Goal: Task Accomplishment & Management: Use online tool/utility

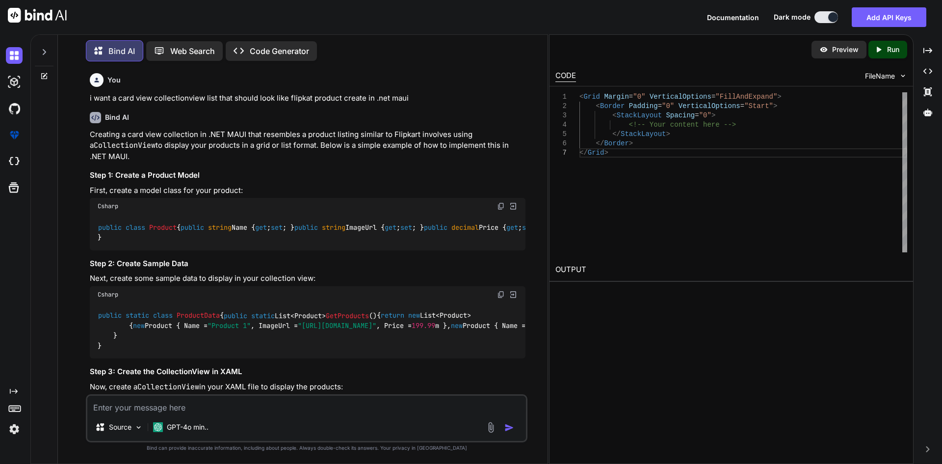
scroll to position [4250, 0]
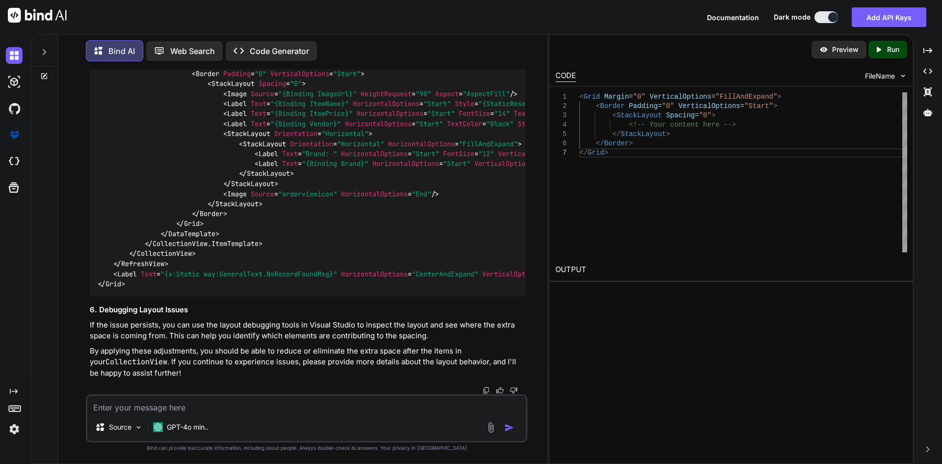
click at [133, 404] on textarea at bounding box center [306, 405] width 439 height 18
paste textarea "• Create response model to get brand list. • Create service and interface to in…"
type textarea "• Create response model to get brand list. • Create service and interface to in…"
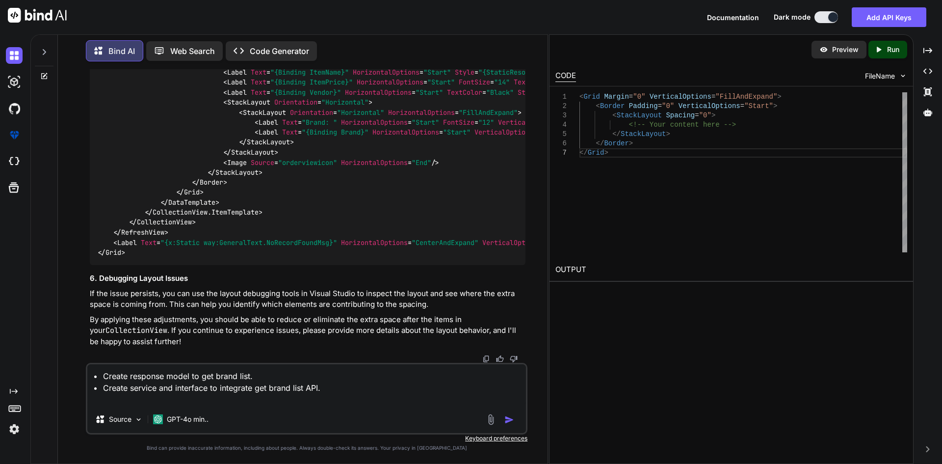
type textarea "x"
type textarea "• Create response model to get brand list. • Create service and interface to in…"
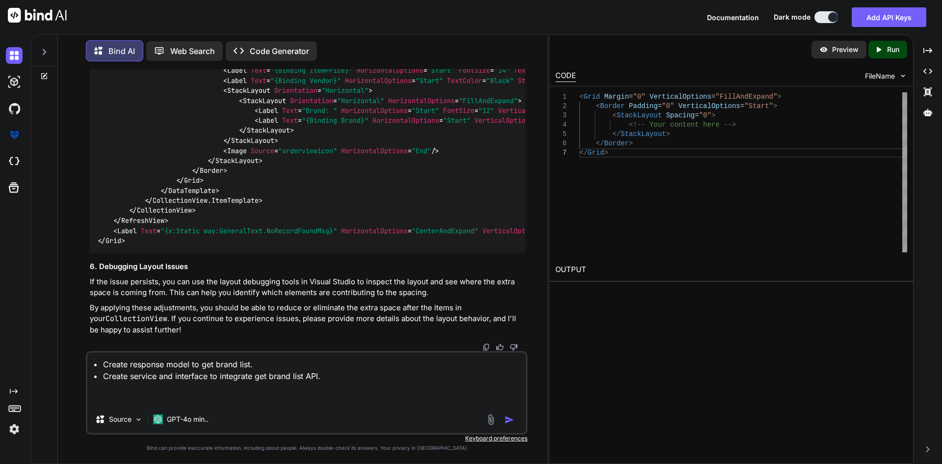
type textarea "x"
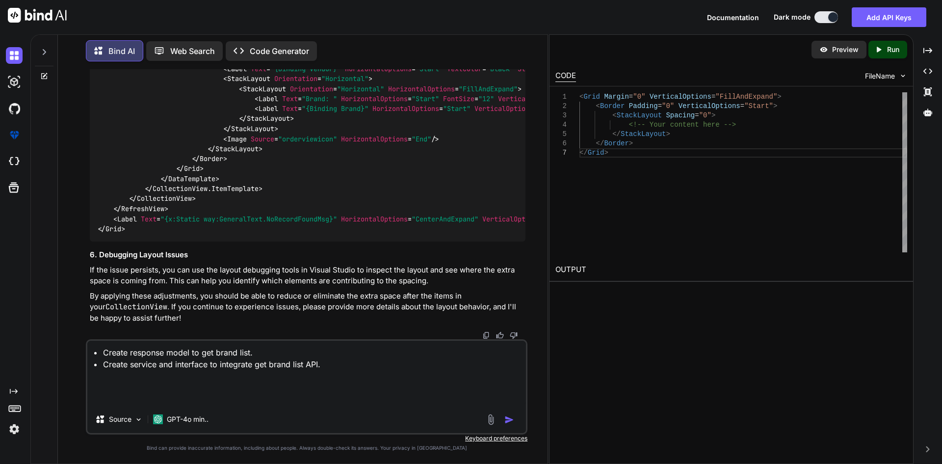
type textarea "• Create response model to get brand list. • Create service and interface to in…"
type textarea "x"
type textarea "• Create response model to get brand list. • Create service and interface to in…"
type textarea "x"
type textarea "• Create response model to get brand list. • Create service and interface to in…"
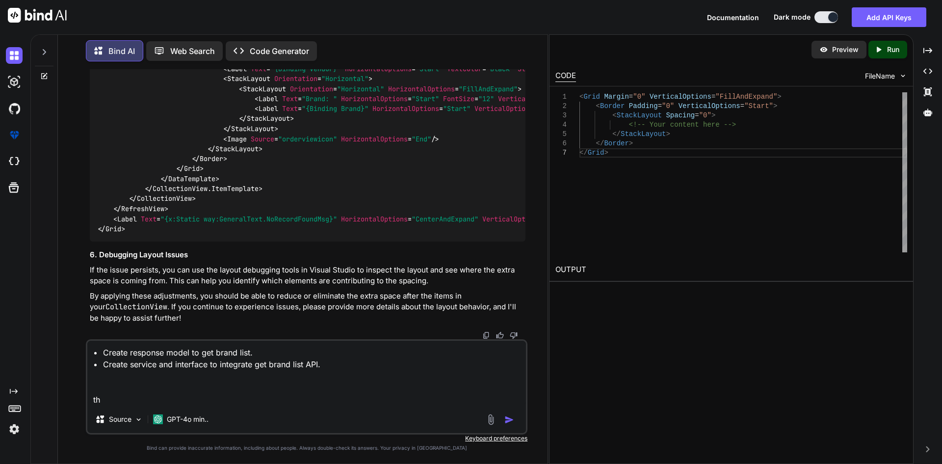
type textarea "x"
type textarea "• Create response model to get brand list. • Create service and interface to in…"
type textarea "x"
type textarea "• Create response model to get brand list. • Create service and interface to in…"
type textarea "x"
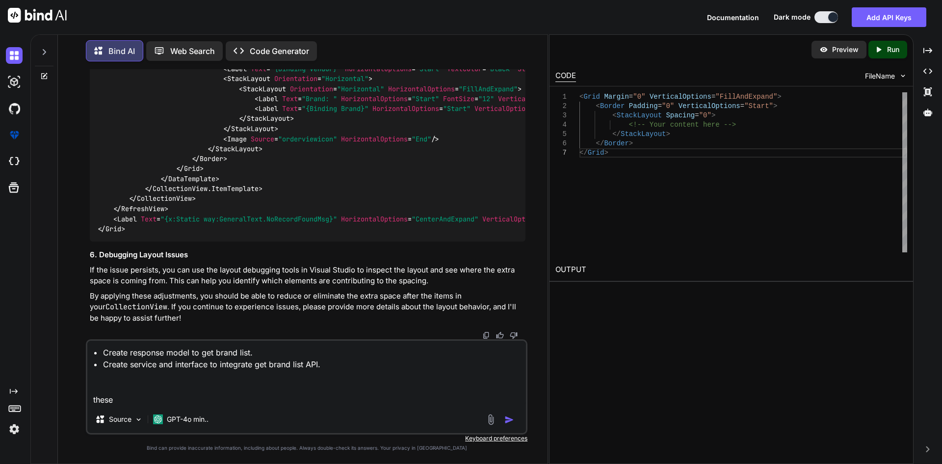
type textarea "• Create response model to get brand list. • Create service and interface to in…"
type textarea "x"
type textarea "• Create response model to get brand list. • Create service and interface to in…"
type textarea "x"
type textarea "• Create response model to get brand list. • Create service and interface to in…"
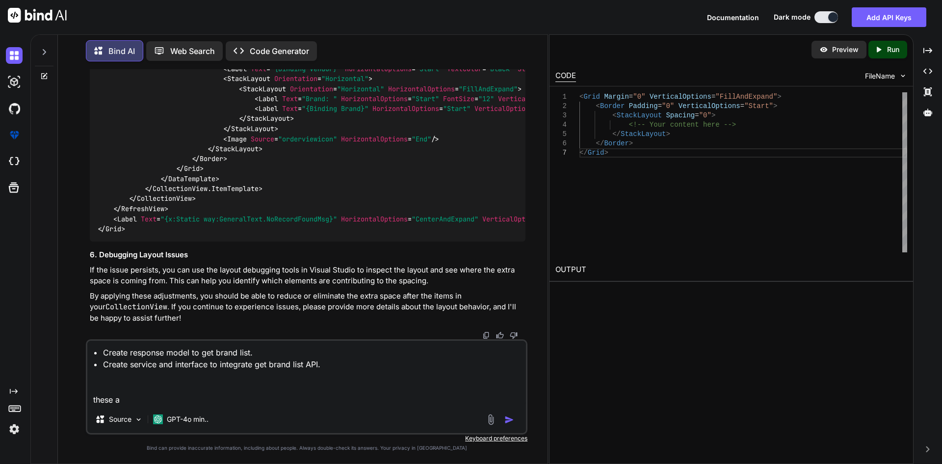
type textarea "x"
type textarea "• Create response model to get brand list. • Create service and interface to in…"
type textarea "x"
type textarea "• Create response model to get brand list. • Create service and interface to in…"
type textarea "x"
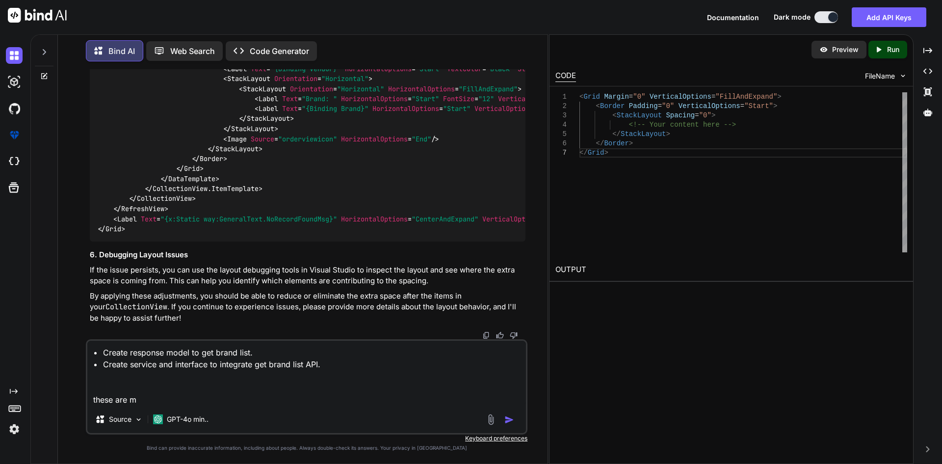
type textarea "• Create response model to get brand list. • Create service and interface to in…"
type textarea "x"
type textarea "• Create response model to get brand list. • Create service and interface to in…"
type textarea "x"
type textarea "• Create response model to get brand list. • Create service and interface to in…"
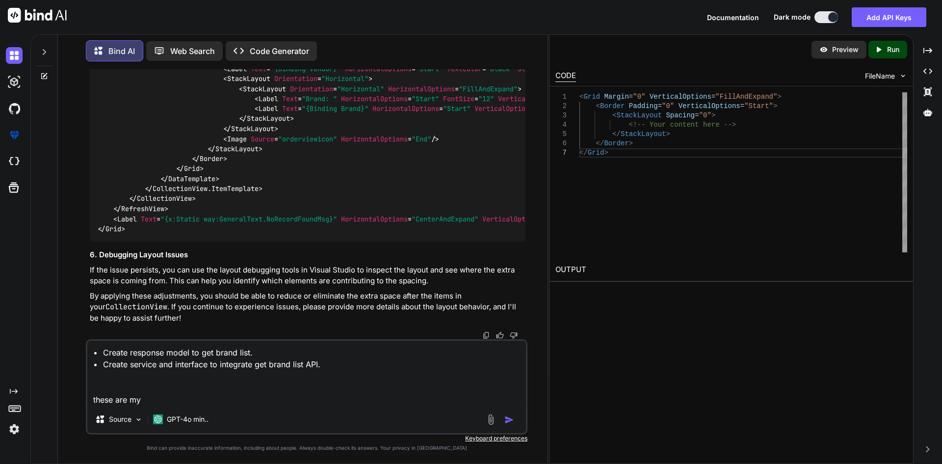
type textarea "x"
type textarea "• Create response model to get brand list. • Create service and interface to in…"
type textarea "x"
type textarea "• Create response model to get brand list. • Create service and interface to in…"
type textarea "x"
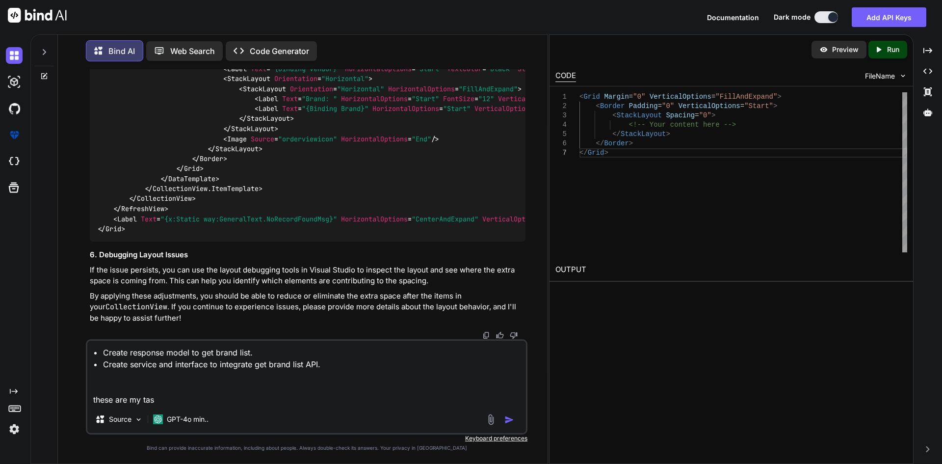
type textarea "• Create response model to get brand list. • Create service and interface to in…"
type textarea "x"
type textarea "• Create response model to get brand list. • Create service and interface to in…"
type textarea "x"
type textarea "• Create response model to get brand list. • Create service and interface to in…"
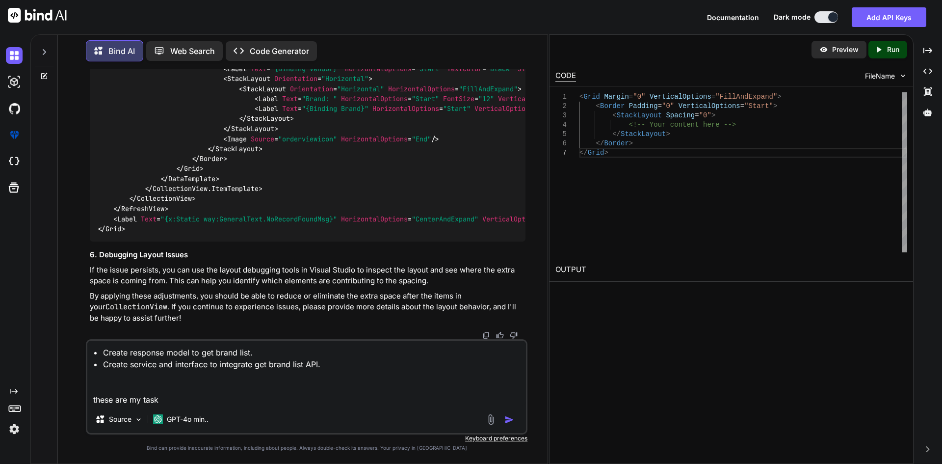
type textarea "x"
type textarea "• Create response model to get brand list. • Create service and interface to in…"
type textarea "x"
type textarea "• Create response model to get brand list. • Create service and interface to in…"
type textarea "x"
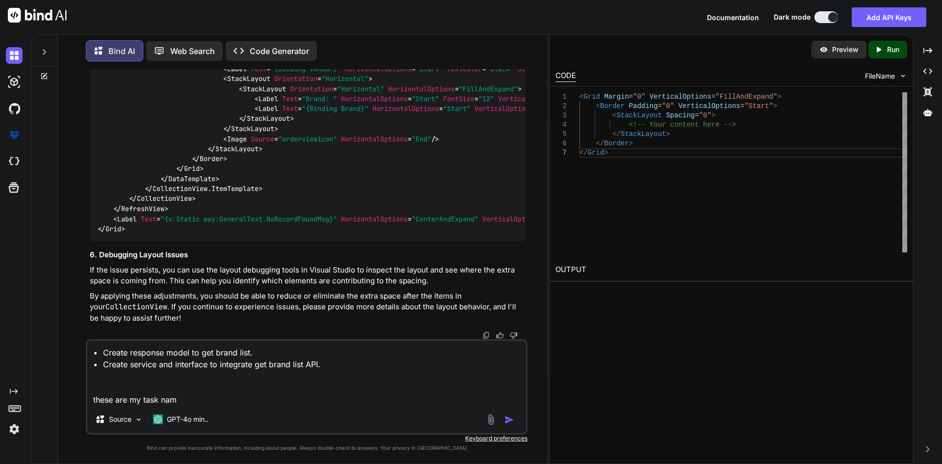
type textarea "• Create response model to get brand list. • Create service and interface to in…"
type textarea "x"
type textarea "• Create response model to get brand list. • Create service and interface to in…"
type textarea "x"
type textarea "• Create response model to get brand list. • Create service and interface to in…"
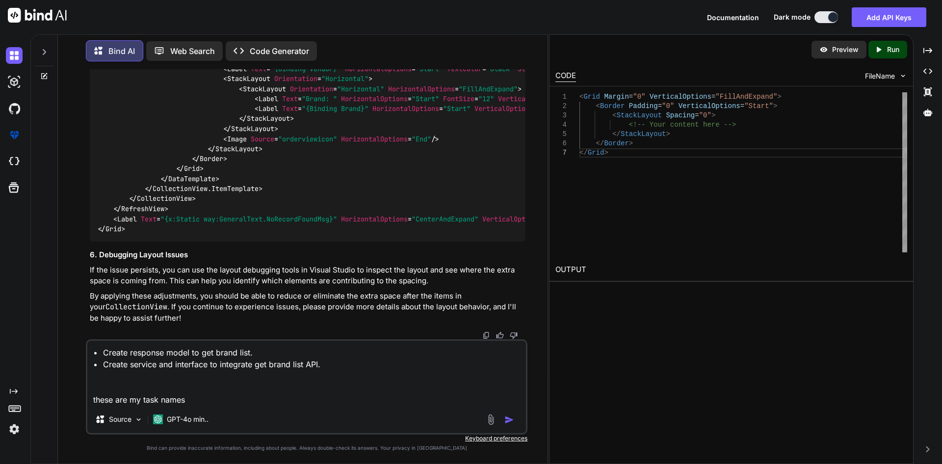
type textarea "x"
type textarea "• Create response model to get brand list. • Create service and interface to in…"
type textarea "x"
type textarea "• Create response model to get brand list. • Create service and interface to in…"
type textarea "x"
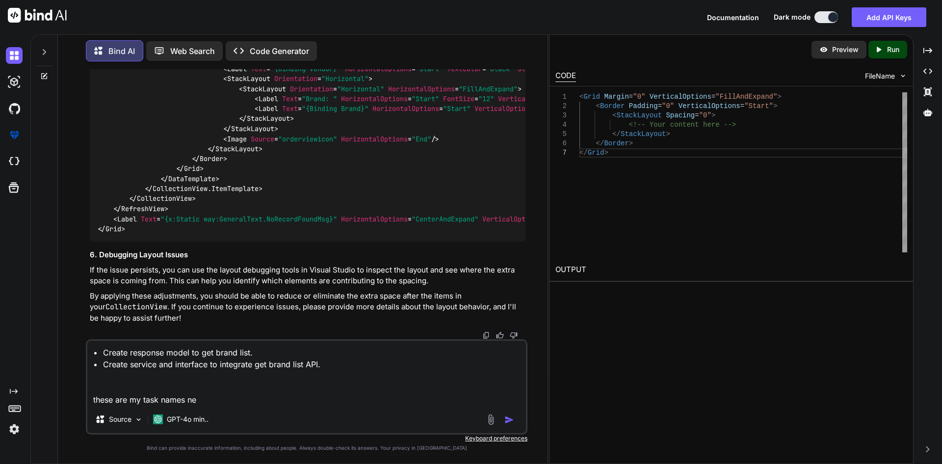
type textarea "• Create response model to get brand list. • Create service and interface to in…"
type textarea "x"
type textarea "• Create response model to get brand list. • Create service and interface to in…"
type textarea "x"
type textarea "• Create response model to get brand list. • Create service and interface to in…"
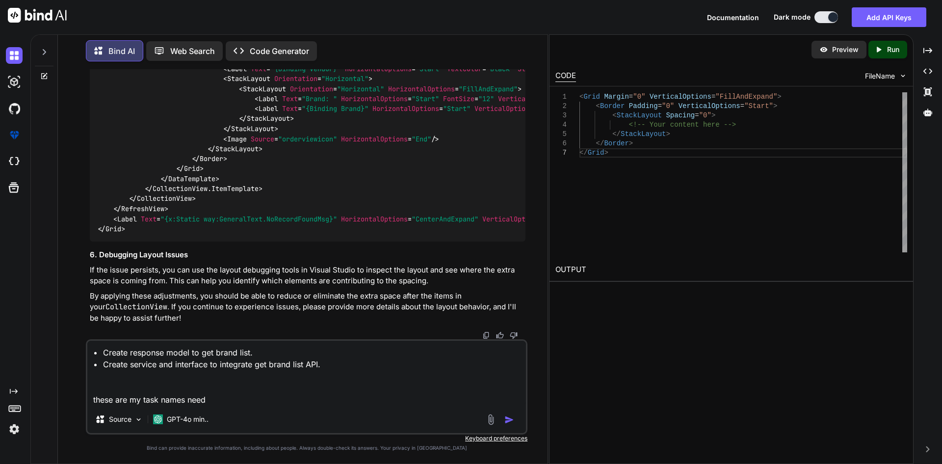
type textarea "x"
type textarea "• Create response model to get brand list. • Create service and interface to in…"
type textarea "x"
type textarea "• Create response model to get brand list. • Create service and interface to in…"
type textarea "x"
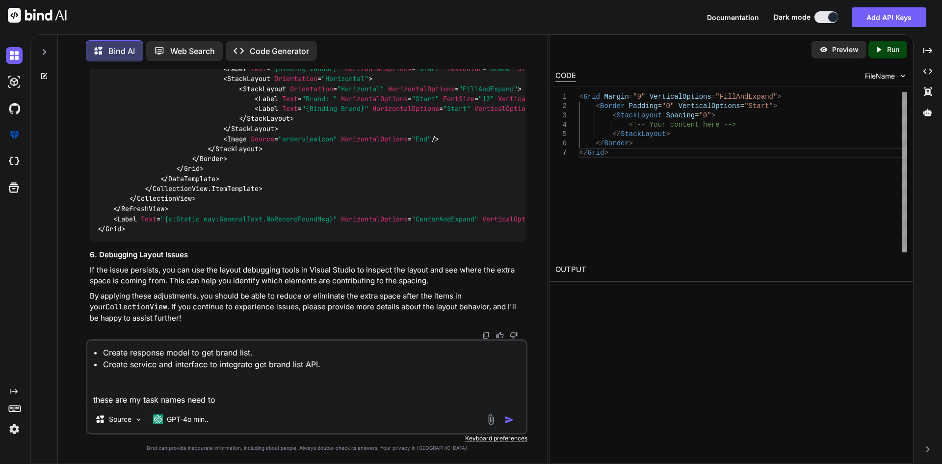
type textarea "• Create response model to get brand list. • Create service and interface to in…"
type textarea "x"
type textarea "• Create response model to get brand list. • Create service and interface to in…"
type textarea "x"
type textarea "• Create response model to get brand list. • Create service and interface to in…"
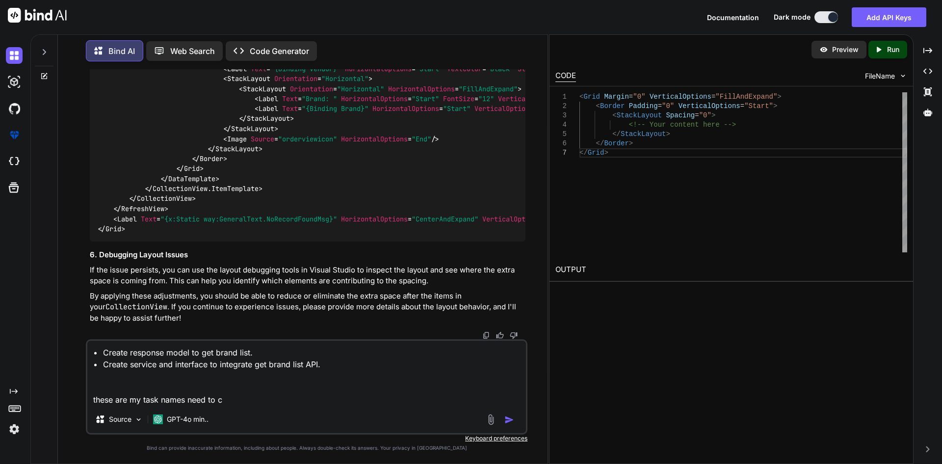
type textarea "x"
type textarea "• Create response model to get brand list. • Create service and interface to in…"
type textarea "x"
type textarea "• Create response model to get brand list. • Create service and interface to in…"
type textarea "x"
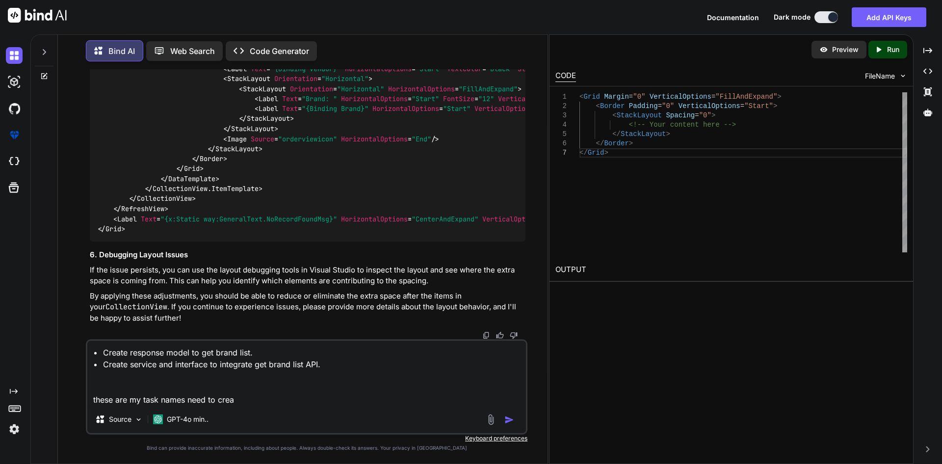
type textarea "• Create response model to get brand list. • Create service and interface to in…"
type textarea "x"
type textarea "• Create response model to get brand list. • Create service and interface to in…"
type textarea "x"
type textarea "• Create response model to get brand list. • Create service and interface to in…"
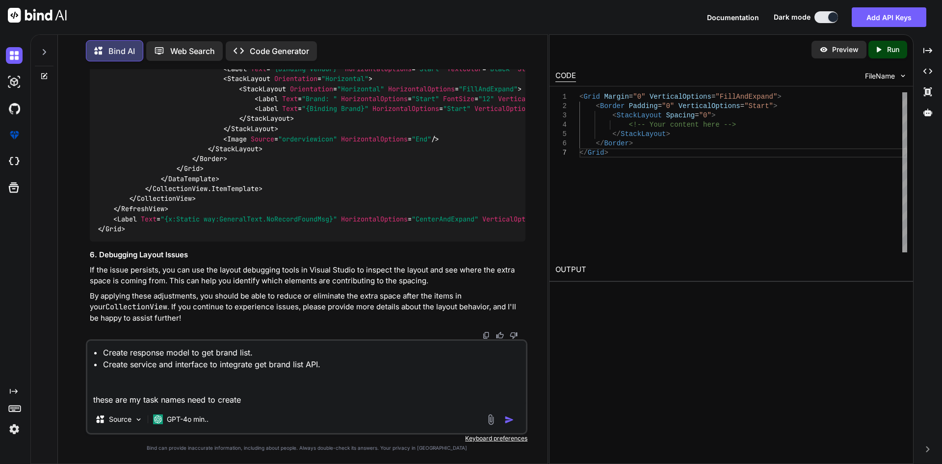
type textarea "x"
type textarea "• Create response model to get brand list. • Create service and interface to in…"
type textarea "x"
type textarea "• Create response model to get brand list. • Create service and interface to in…"
type textarea "x"
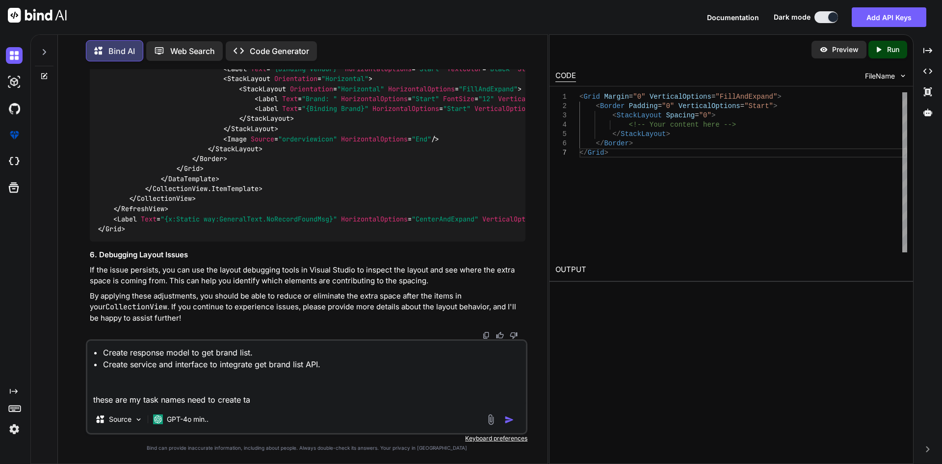
type textarea "• Create response model to get brand list. • Create service and interface to in…"
type textarea "x"
type textarea "• Create response model to get brand list. • Create service and interface to in…"
type textarea "x"
type textarea "• Create response model to get brand list. • Create service and interface to in…"
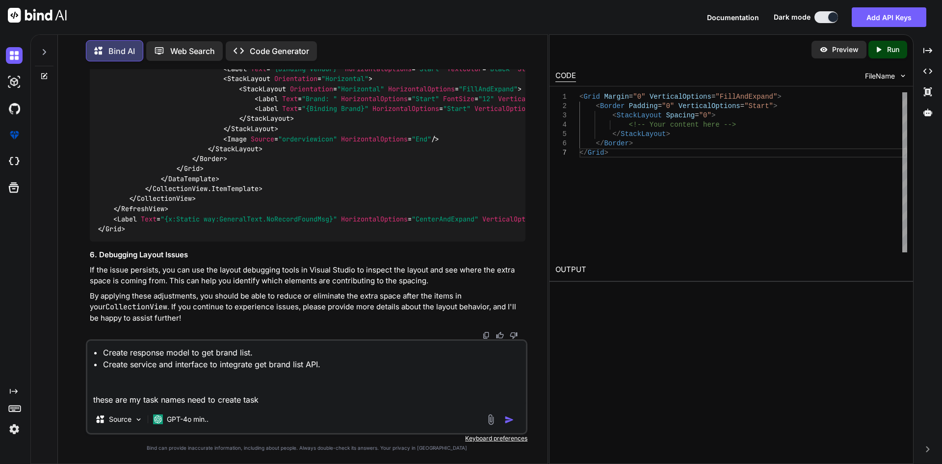
type textarea "x"
type textarea "• Create response model to get brand list. • Create service and interface to in…"
type textarea "x"
type textarea "• Create response model to get brand list. • Create service and interface to in…"
type textarea "x"
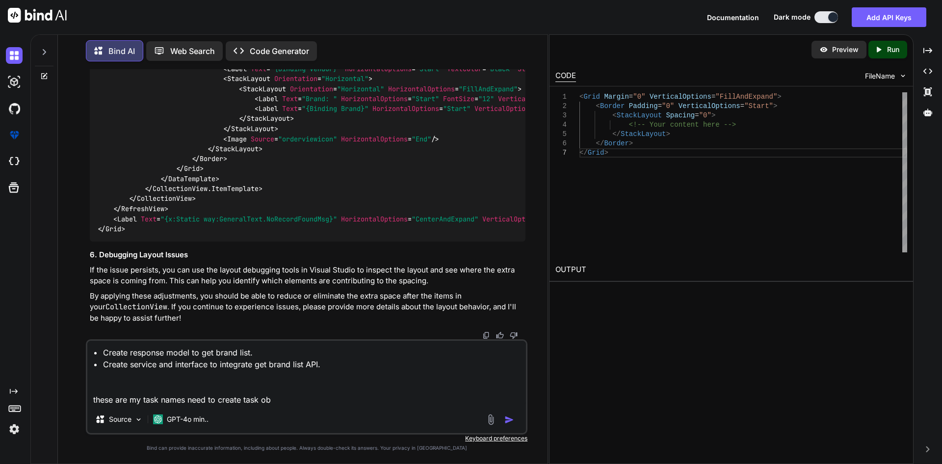
type textarea "• Create response model to get brand list. • Create service and interface to in…"
type textarea "x"
type textarea "• Create response model to get brand list. • Create service and interface to in…"
type textarea "x"
type textarea "• Create response model to get brand list. • Create service and interface to in…"
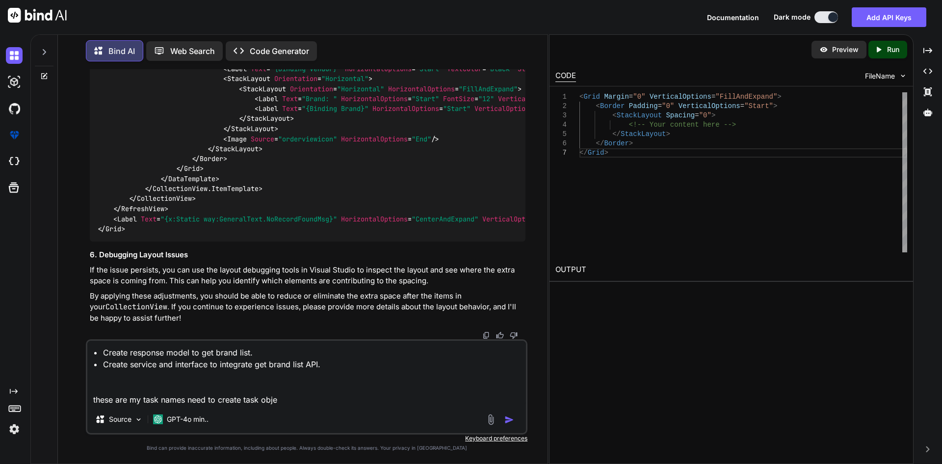
type textarea "x"
type textarea "• Create response model to get brand list. • Create service and interface to in…"
type textarea "x"
type textarea "• Create response model to get brand list. • Create service and interface to in…"
type textarea "x"
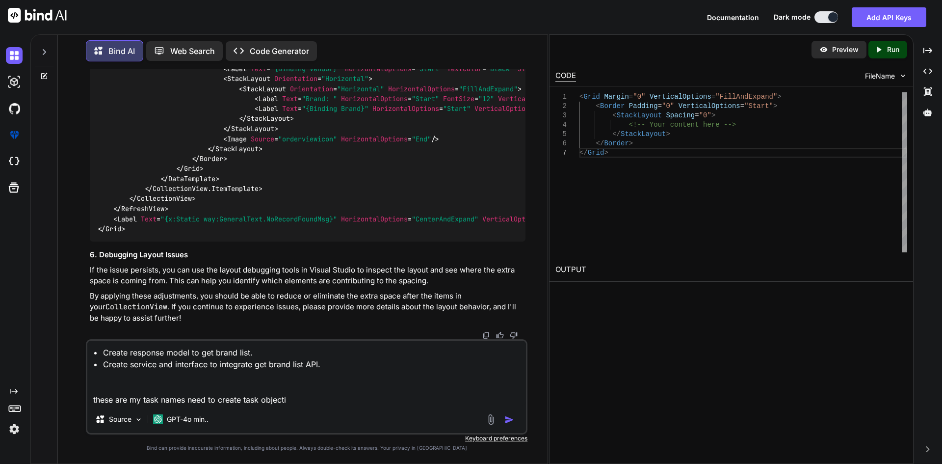
type textarea "• Create response model to get brand list. • Create service and interface to in…"
type textarea "x"
type textarea "• Create response model to get brand list. • Create service and interface to in…"
type textarea "x"
type textarea "• Create response model to get brand list. • Create service and interface to in…"
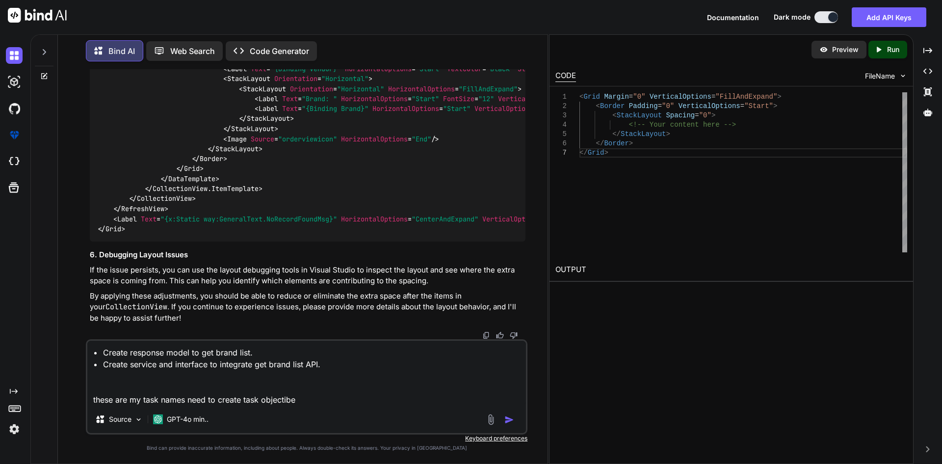
type textarea "x"
type textarea "• Create response model to get brand list. • Create service and interface to in…"
type textarea "x"
type textarea "• Create response model to get brand list. • Create service and interface to in…"
type textarea "x"
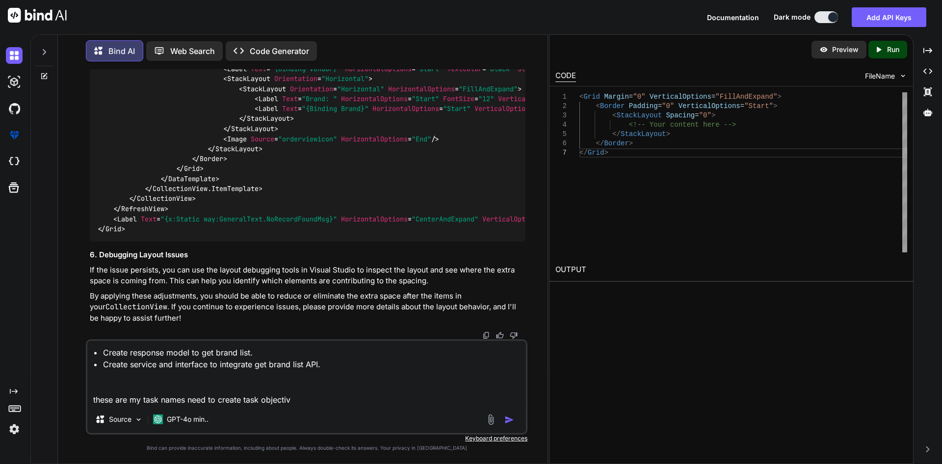
type textarea "• Create response model to get brand list. • Create service and interface to in…"
type textarea "x"
type textarea "• Create response model to get brand list. • Create service and interface to in…"
type textarea "x"
type textarea "• Create response model to get brand list. • Create service and interface to in…"
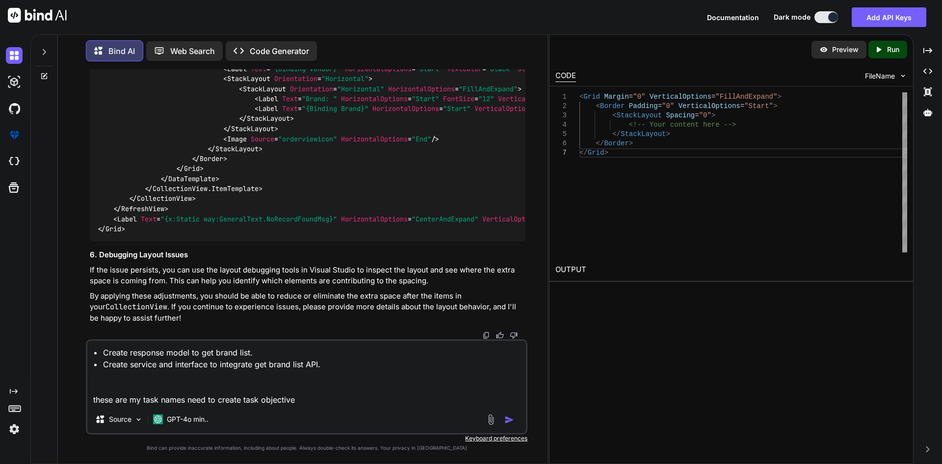
type textarea "x"
type textarea "• Create response model to get brand list. • Create service and interface to in…"
type textarea "x"
type textarea "• Create response model to get brand list. • Create service and interface to in…"
type textarea "x"
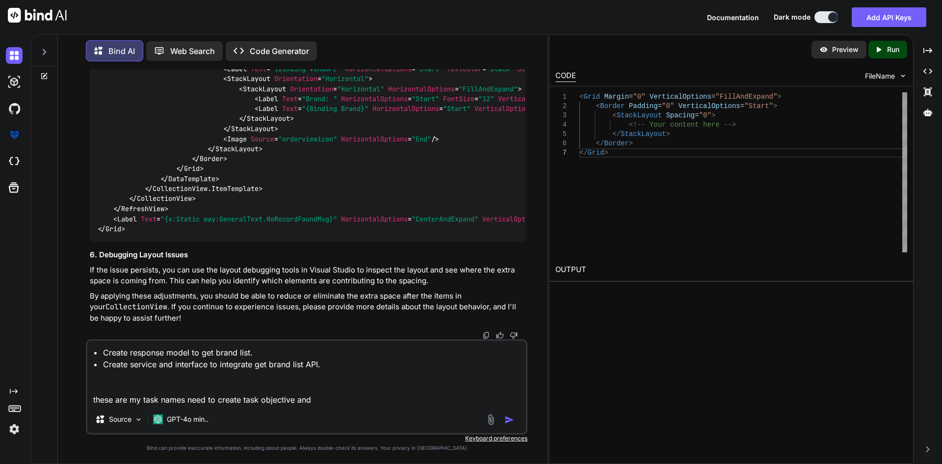
type textarea "• Create response model to get brand list. • Create service and interface to in…"
type textarea "x"
type textarea "• Create response model to get brand list. • Create service and interface to in…"
type textarea "x"
type textarea "• Create response model to get brand list. • Create service and interface to in…"
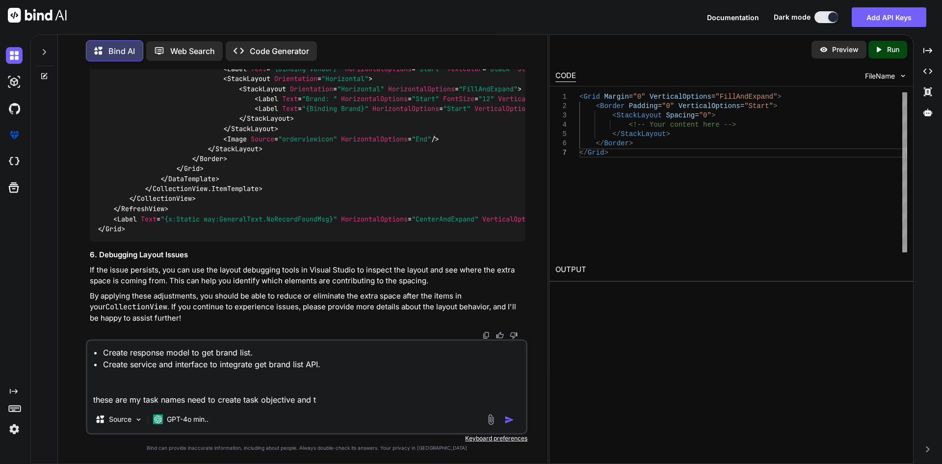
type textarea "x"
type textarea "• Create response model to get brand list. • Create service and interface to in…"
type textarea "x"
type textarea "• Create response model to get brand list. • Create service and interface to in…"
type textarea "x"
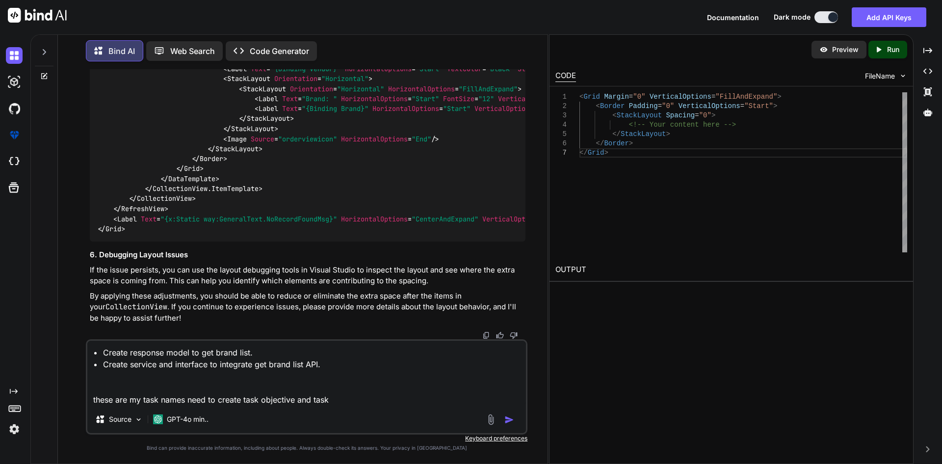
type textarea "• Create response model to get brand list. • Create service and interface to in…"
type textarea "x"
type textarea "• Create response model to get brand list. • Create service and interface to in…"
type textarea "x"
type textarea "• Create response model to get brand list. • Create service and interface to in…"
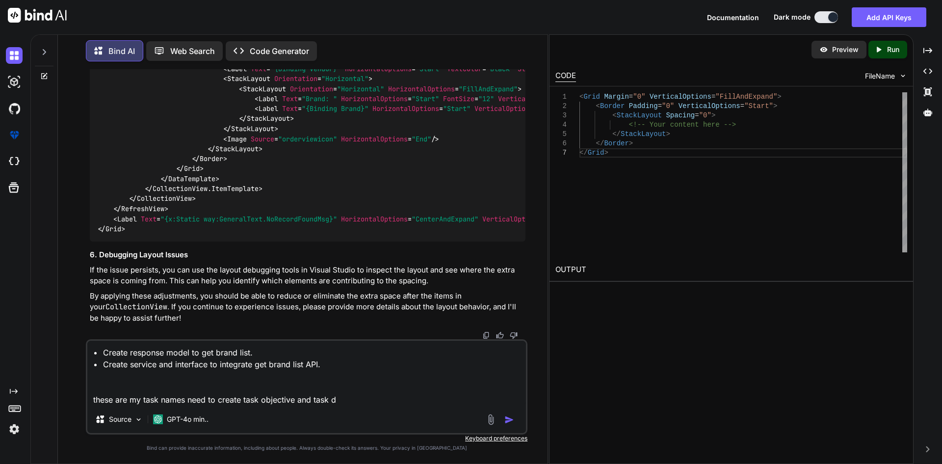
type textarea "x"
type textarea "• Create response model to get brand list. • Create service and interface to in…"
type textarea "x"
type textarea "• Create response model to get brand list. • Create service and interface to in…"
type textarea "x"
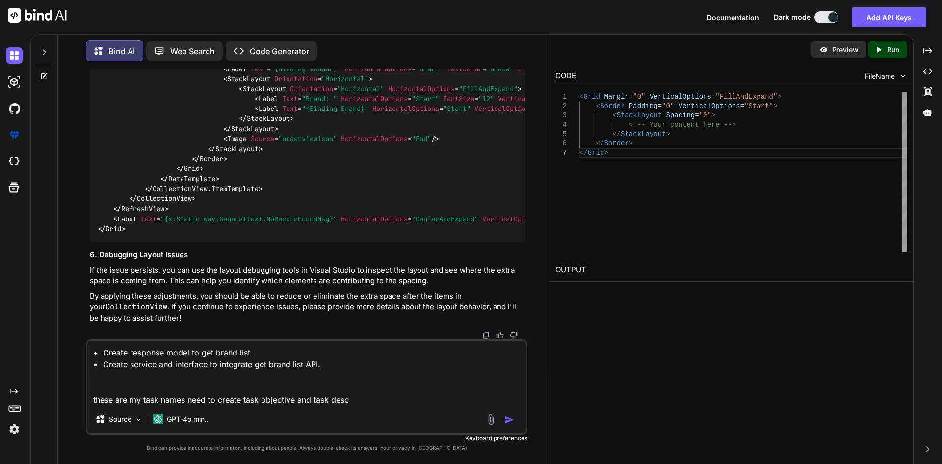
type textarea "• Create response model to get brand list. • Create service and interface to in…"
type textarea "x"
type textarea "• Create response model to get brand list. • Create service and interface to in…"
type textarea "x"
type textarea "• Create response model to get brand list. • Create service and interface to in…"
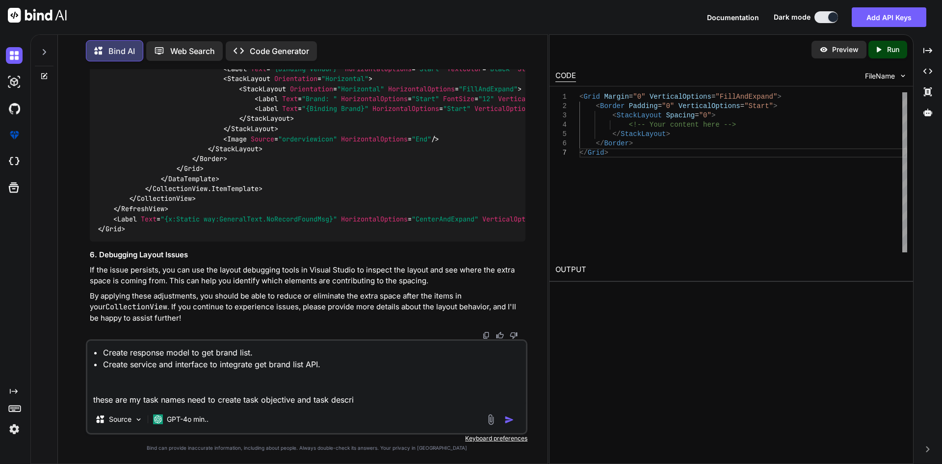
type textarea "x"
type textarea "• Create response model to get brand list. • Create service and interface to in…"
type textarea "x"
type textarea "• Create response model to get brand list. • Create service and interface to in…"
type textarea "x"
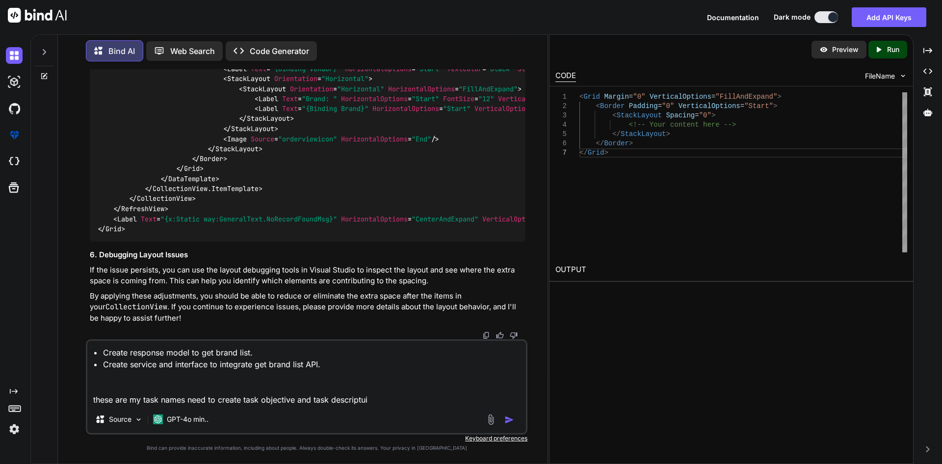
type textarea "• Create response model to get brand list. • Create service and interface to in…"
type textarea "x"
type textarea "• Create response model to get brand list. • Create service and interface to in…"
type textarea "x"
type textarea "• Create response model to get brand list. • Create service and interface to in…"
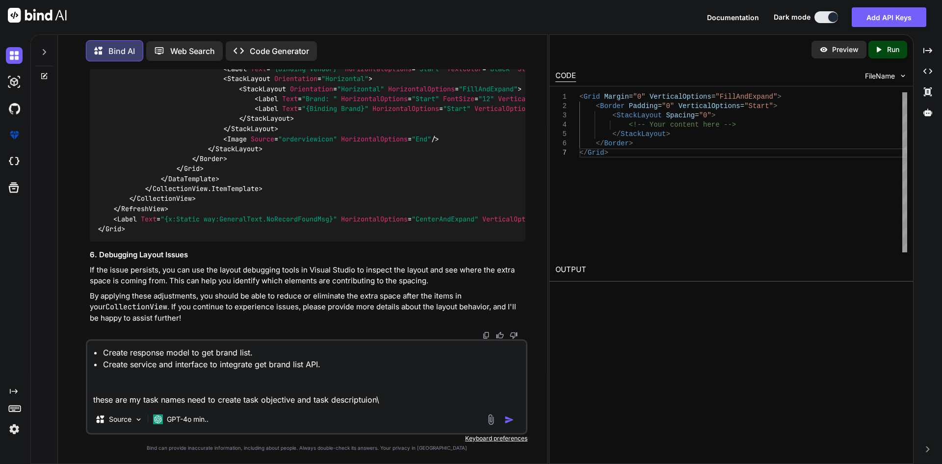
type textarea "x"
type textarea "• Create response model to get brand list. • Create service and interface to in…"
type textarea "x"
type textarea "• Create response model to get brand list. • Create service and interface to in…"
type textarea "x"
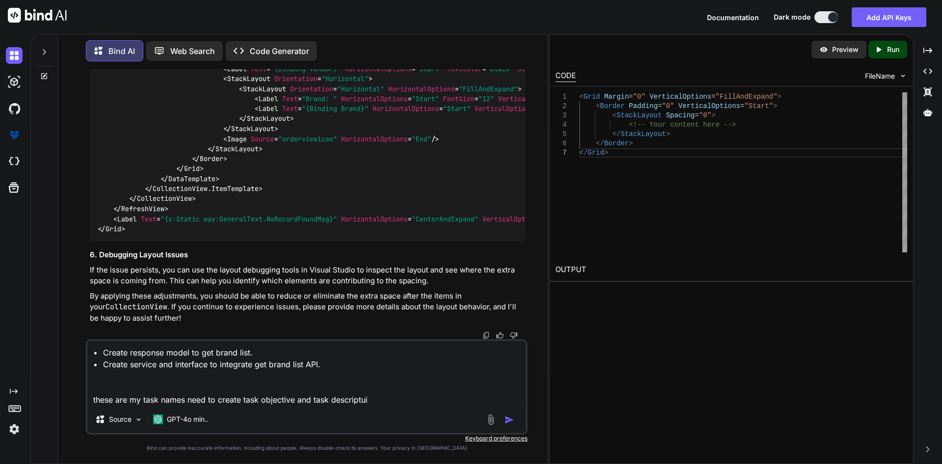
type textarea "• Create response model to get brand list. • Create service and interface to in…"
type textarea "x"
type textarea "• Create response model to get brand list. • Create service and interface to in…"
type textarea "x"
type textarea "• Create response model to get brand list. • Create service and interface to in…"
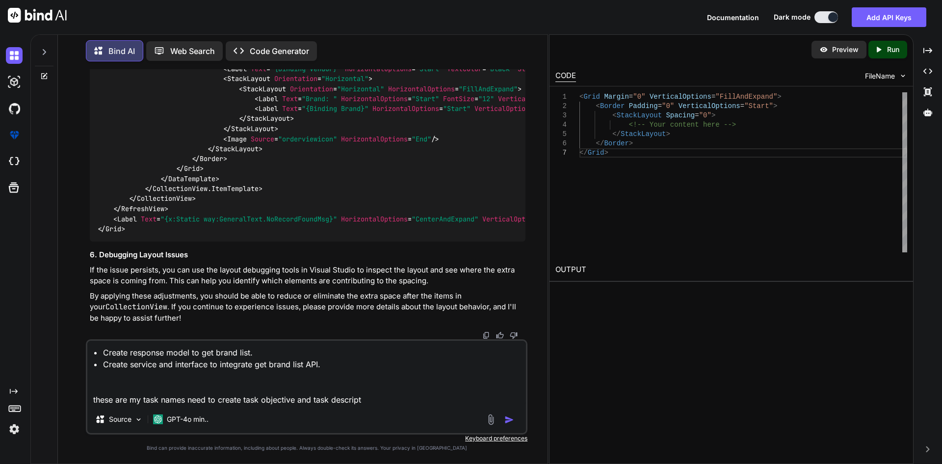
type textarea "x"
type textarea "• Create response model to get brand list. • Create service and interface to in…"
type textarea "x"
type textarea "• Create response model to get brand list. • Create service and interface to in…"
type textarea "x"
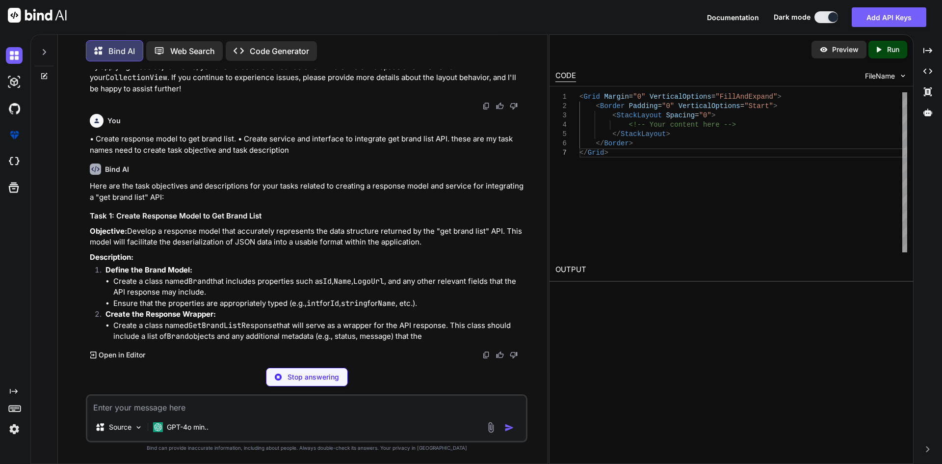
scroll to position [4741, 0]
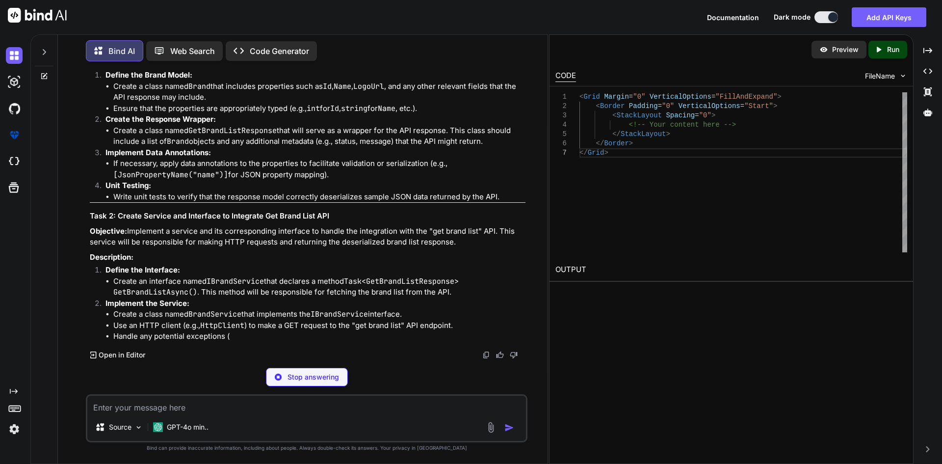
drag, startPoint x: 92, startPoint y: 233, endPoint x: 384, endPoint y: 243, distance: 291.7
click at [384, 53] on p "Objective: Develop a response model that accurately represents the data structu…" at bounding box center [308, 42] width 436 height 22
copy p "Develop a response model that accurately represents the data structure returned…"
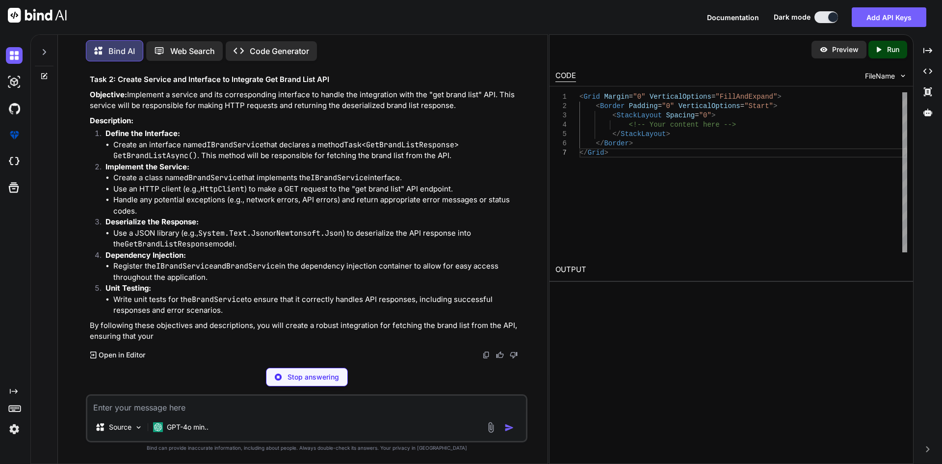
type textarea "x"
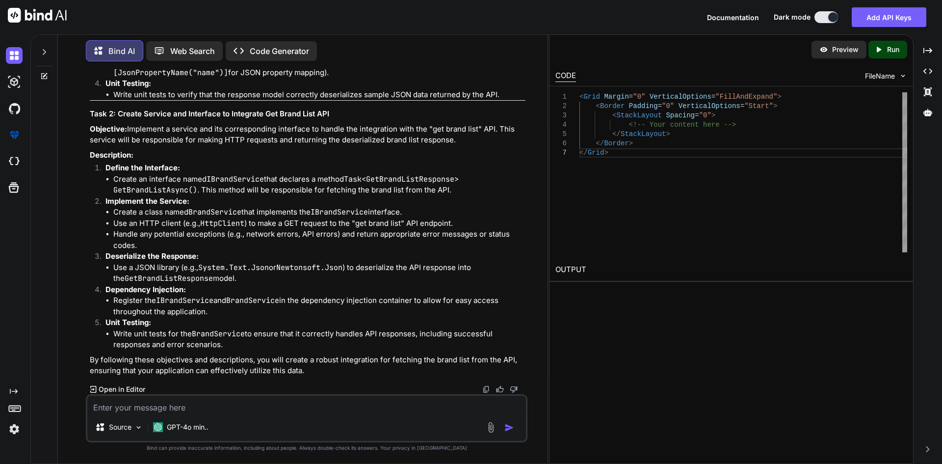
scroll to position [5036, 0]
drag, startPoint x: 90, startPoint y: 140, endPoint x: 410, endPoint y: 151, distance: 320.2
click at [410, 146] on p "Objective: Implement a service and its corresponding interface to handle the in…" at bounding box center [308, 135] width 436 height 22
copy p "Implement a service and its corresponding interface to handle the integration w…"
